Goal: Transaction & Acquisition: Purchase product/service

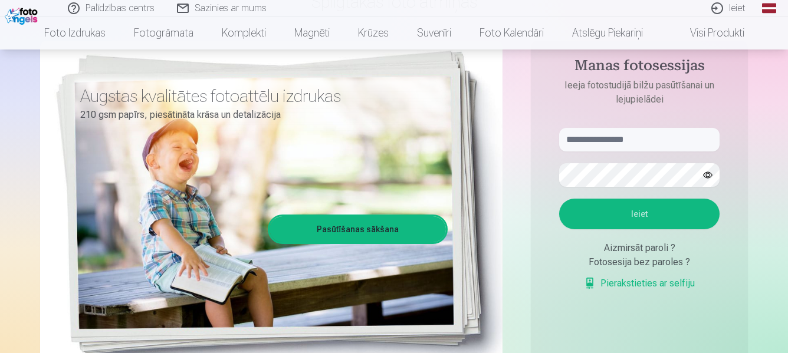
scroll to position [118, 0]
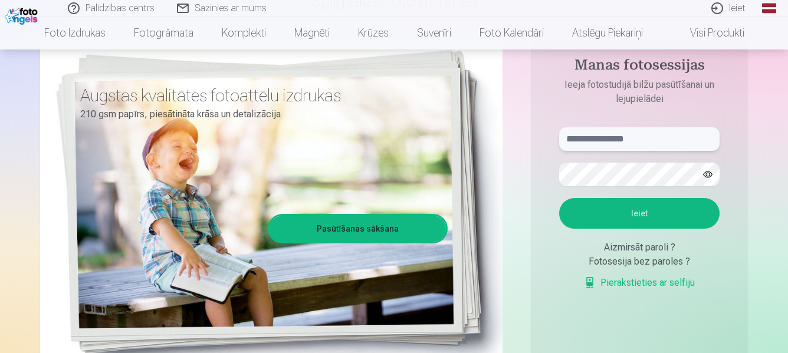
click at [618, 141] on input "text" at bounding box center [639, 139] width 160 height 24
type input "**********"
click at [631, 211] on button "Ieiet" at bounding box center [639, 213] width 160 height 31
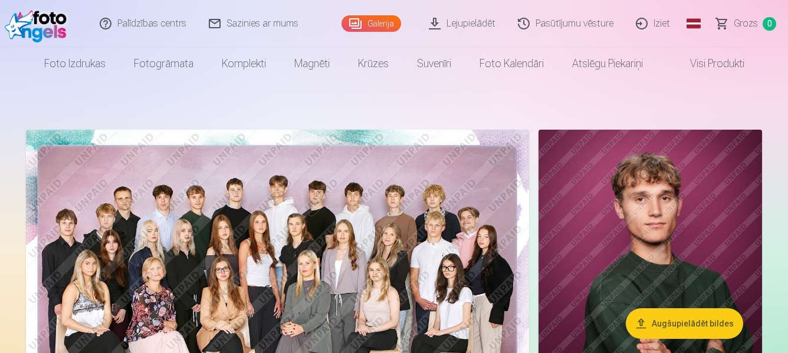
click at [223, 259] on img at bounding box center [277, 297] width 503 height 335
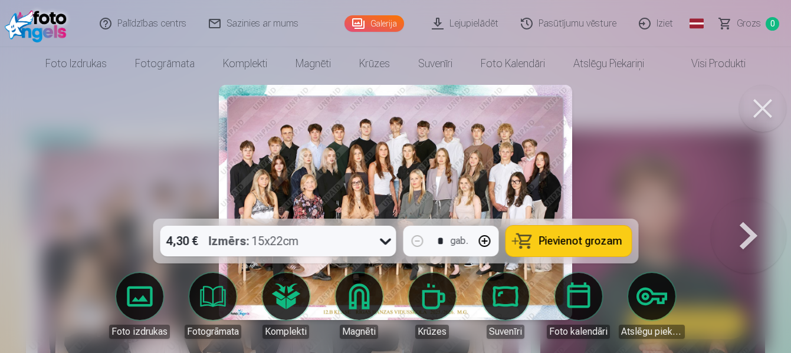
click at [590, 239] on span "Pievienot grozam" at bounding box center [579, 241] width 83 height 11
click at [766, 108] on button at bounding box center [762, 108] width 47 height 47
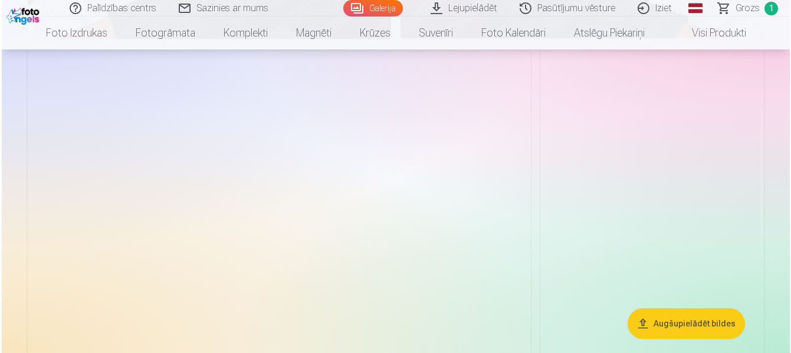
scroll to position [1061, 0]
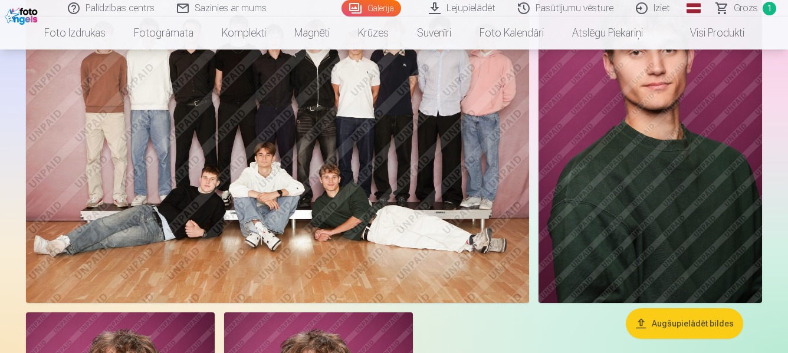
click at [298, 205] on img at bounding box center [277, 135] width 503 height 335
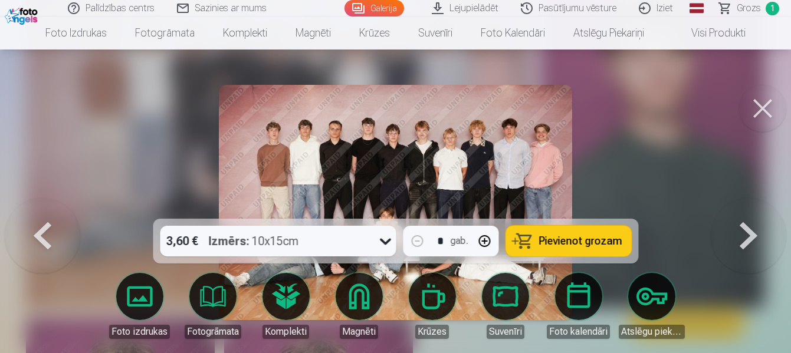
click at [554, 241] on span "Pievienot grozam" at bounding box center [579, 241] width 83 height 11
click at [759, 108] on button at bounding box center [762, 108] width 47 height 47
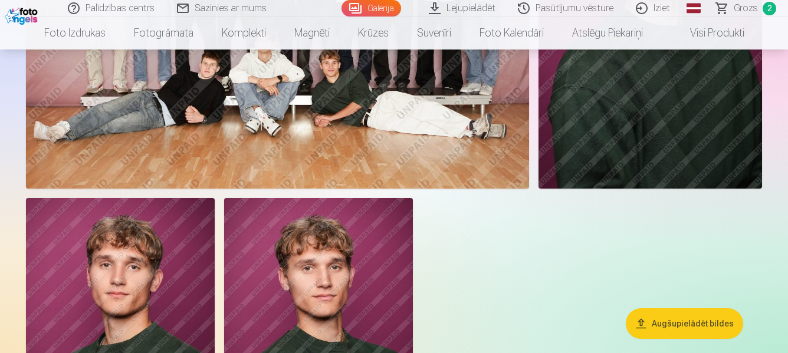
scroll to position [1234, 0]
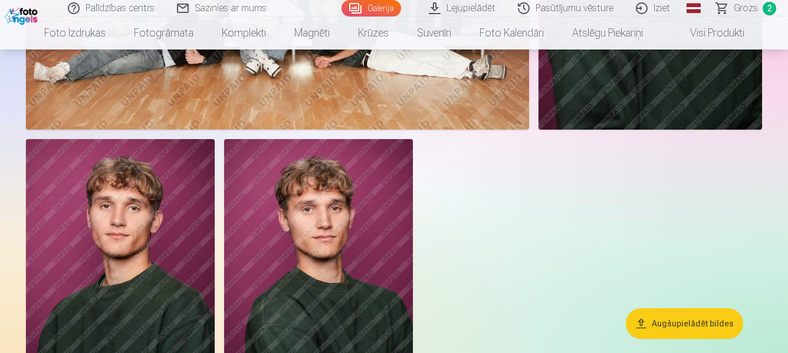
click at [322, 261] on img at bounding box center [318, 280] width 189 height 283
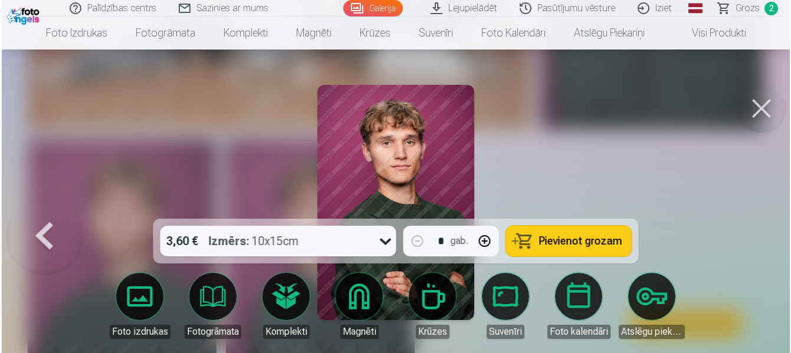
scroll to position [1238, 0]
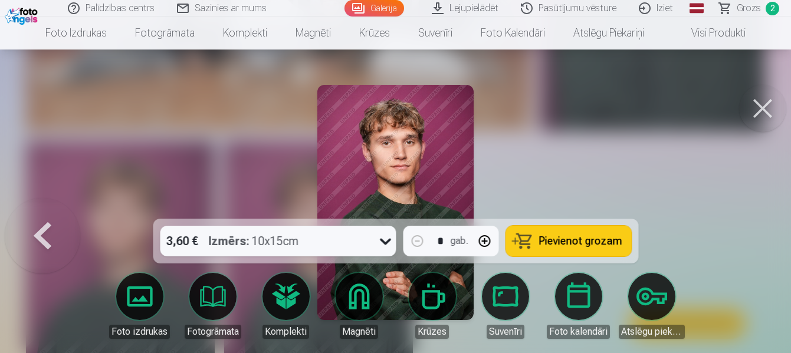
click at [386, 241] on icon at bounding box center [385, 241] width 19 height 19
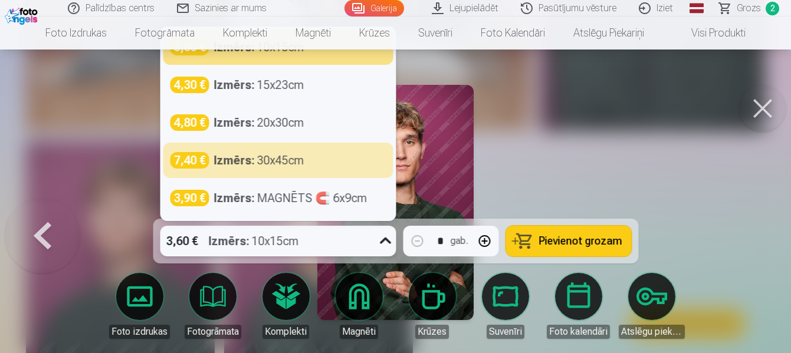
click at [590, 241] on span "Pievienot grozam" at bounding box center [579, 241] width 83 height 11
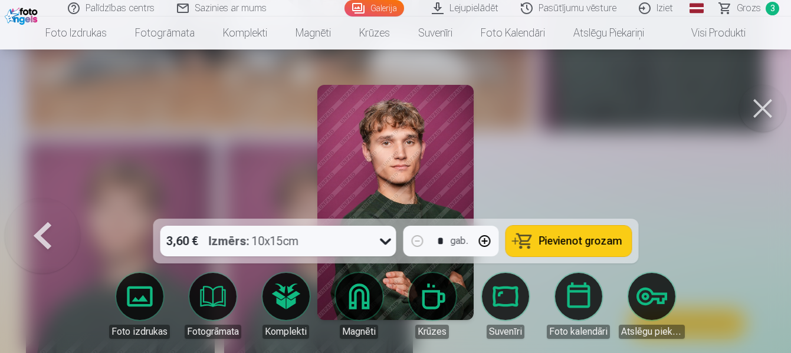
click at [749, 7] on span "Grozs" at bounding box center [748, 8] width 24 height 14
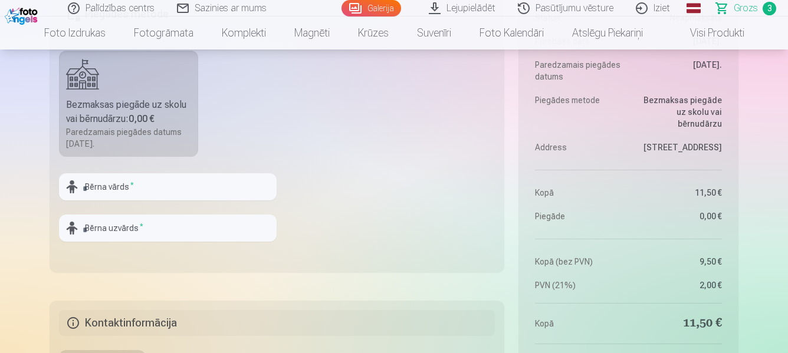
scroll to position [707, 0]
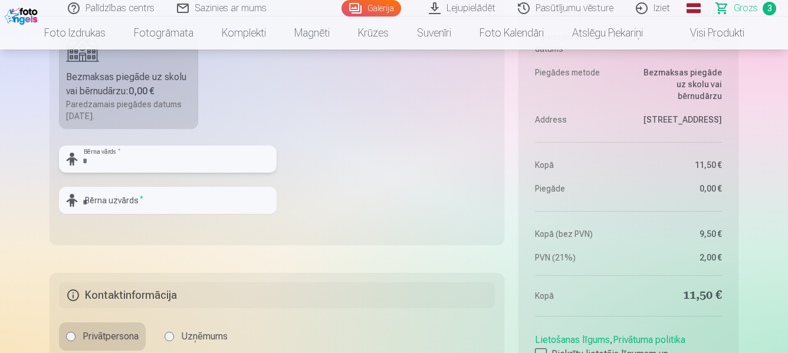
click at [170, 158] on input "text" at bounding box center [168, 159] width 218 height 27
type input "********"
click at [150, 200] on input "text" at bounding box center [168, 200] width 218 height 27
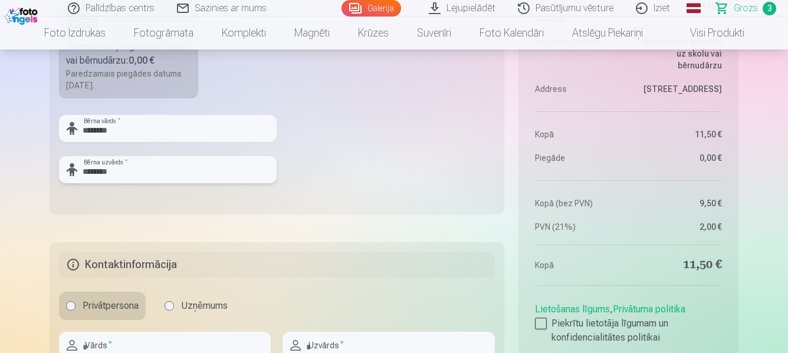
scroll to position [825, 0]
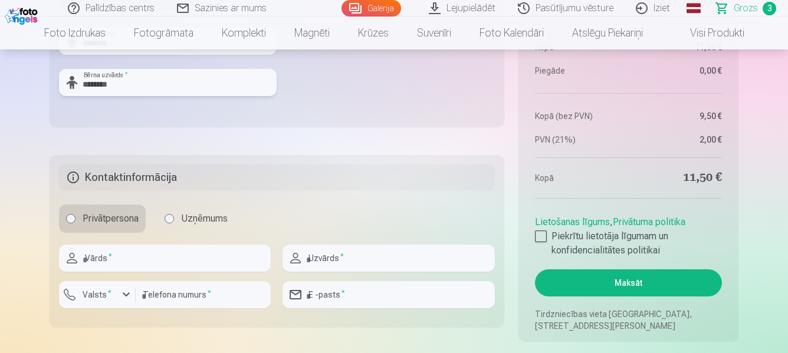
type input "********"
click at [139, 261] on input "text" at bounding box center [165, 258] width 212 height 27
type input "******"
type input "*******"
type input "********"
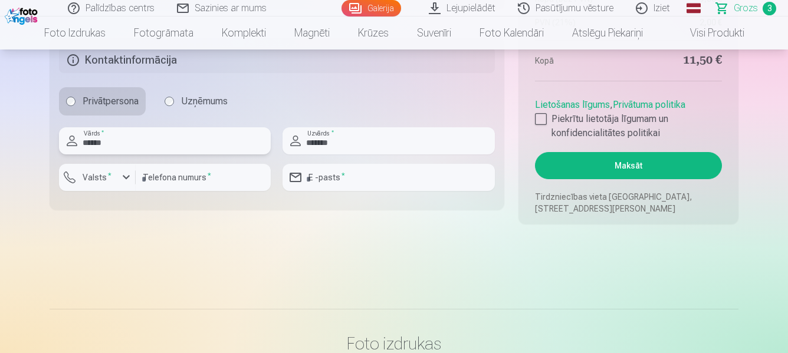
scroll to position [943, 0]
click at [319, 184] on input "email" at bounding box center [388, 176] width 212 height 27
type input "**********"
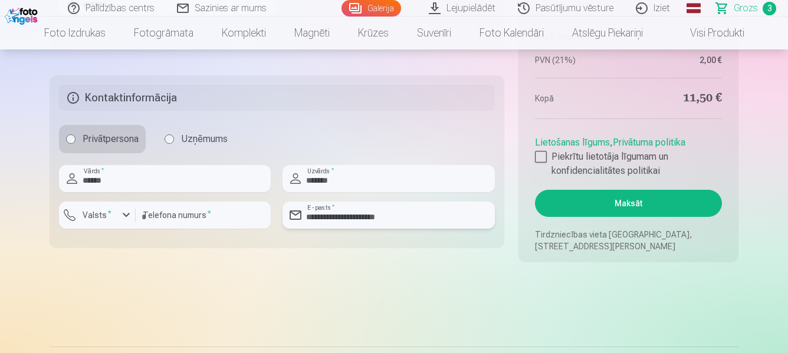
scroll to position [884, 0]
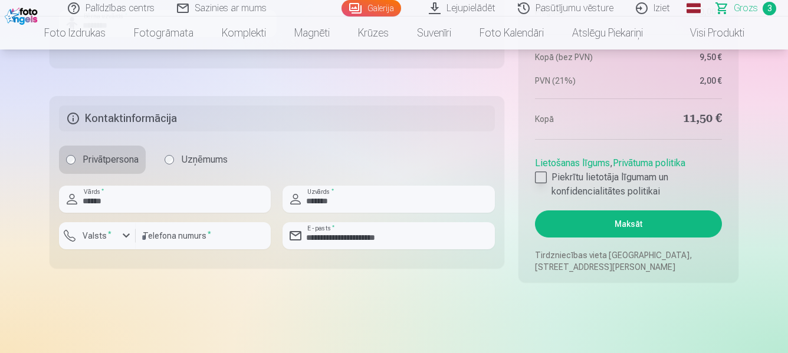
click at [539, 176] on div at bounding box center [541, 178] width 12 height 12
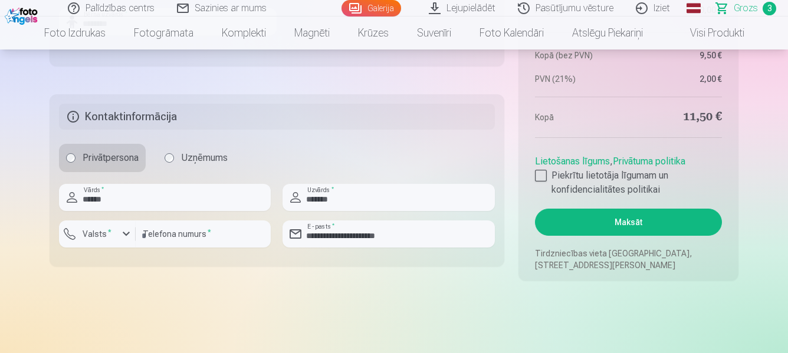
scroll to position [943, 0]
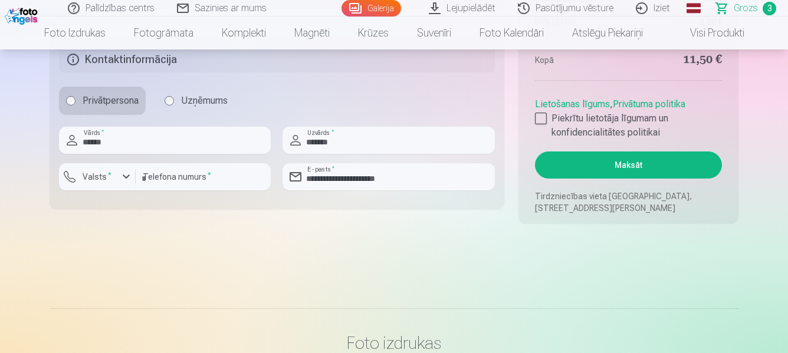
click at [620, 166] on button "Maksāt" at bounding box center [628, 165] width 187 height 27
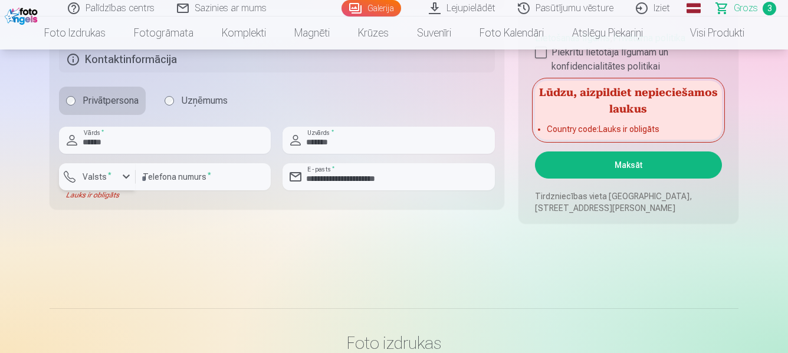
click at [127, 176] on div "button" at bounding box center [126, 177] width 14 height 14
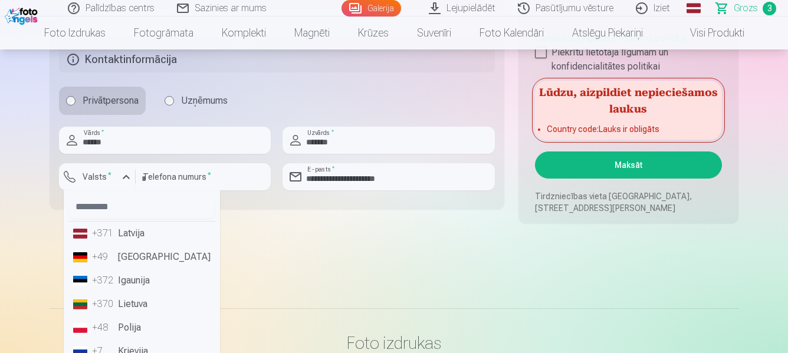
click at [143, 233] on li "+371 Latvija" at bounding box center [141, 234] width 147 height 24
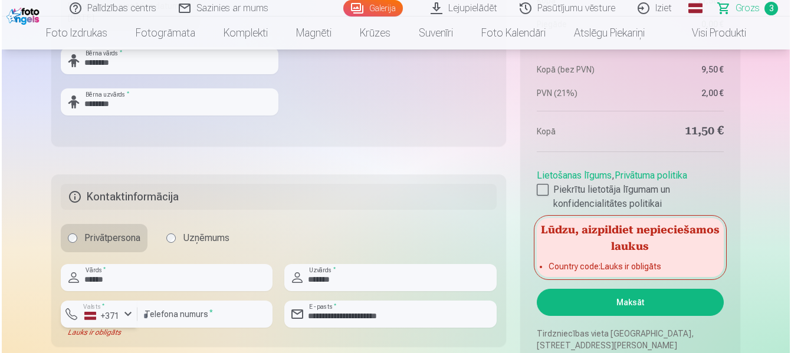
scroll to position [766, 0]
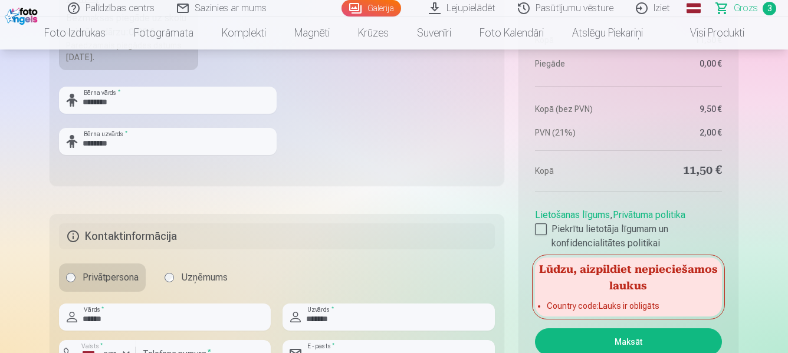
click at [577, 338] on button "Maksāt" at bounding box center [628, 341] width 187 height 27
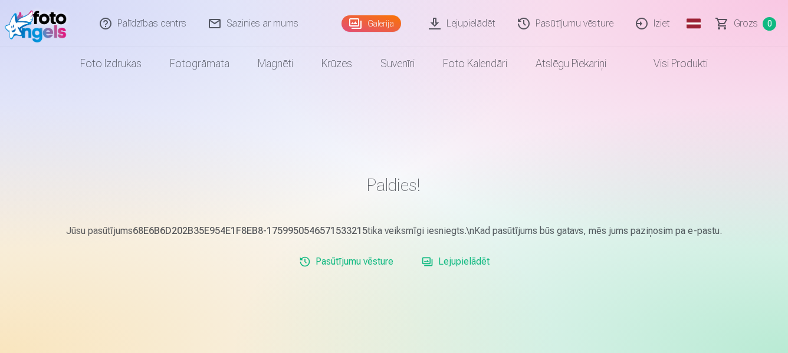
click at [661, 22] on link "Iziet" at bounding box center [653, 23] width 57 height 47
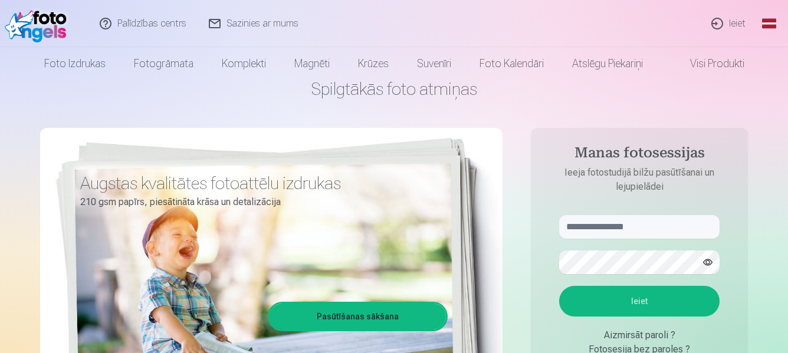
scroll to position [59, 0]
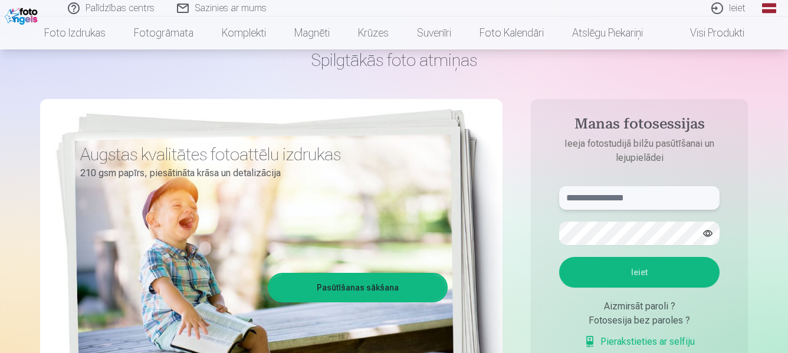
click at [604, 206] on input "text" at bounding box center [639, 198] width 160 height 24
type input "**********"
click at [615, 275] on button "Ieiet" at bounding box center [639, 272] width 160 height 31
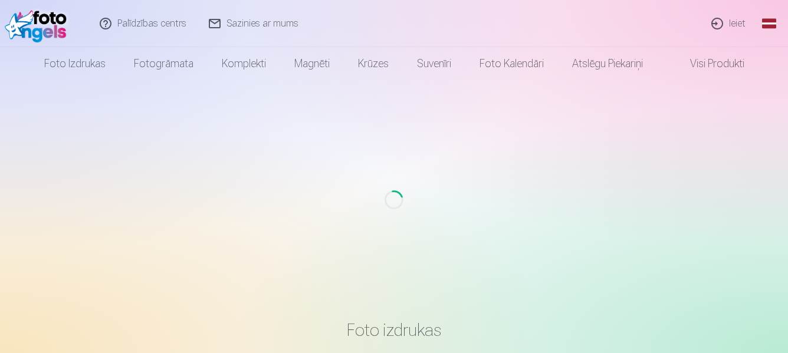
scroll to position [59, 0]
